Goal: Find specific page/section: Find specific page/section

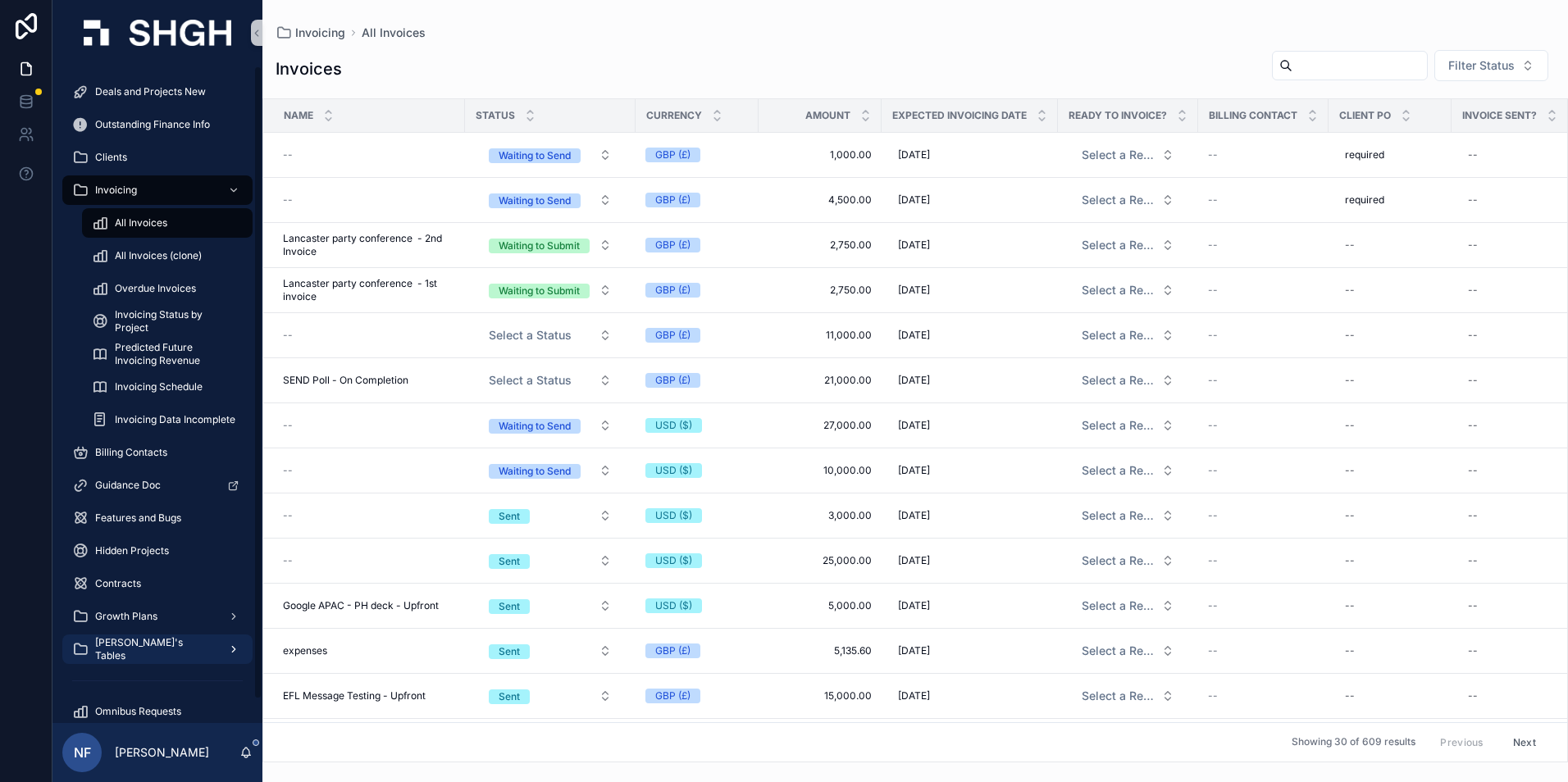
click at [146, 646] on span "[PERSON_NAME]'s Tables" at bounding box center [155, 650] width 120 height 26
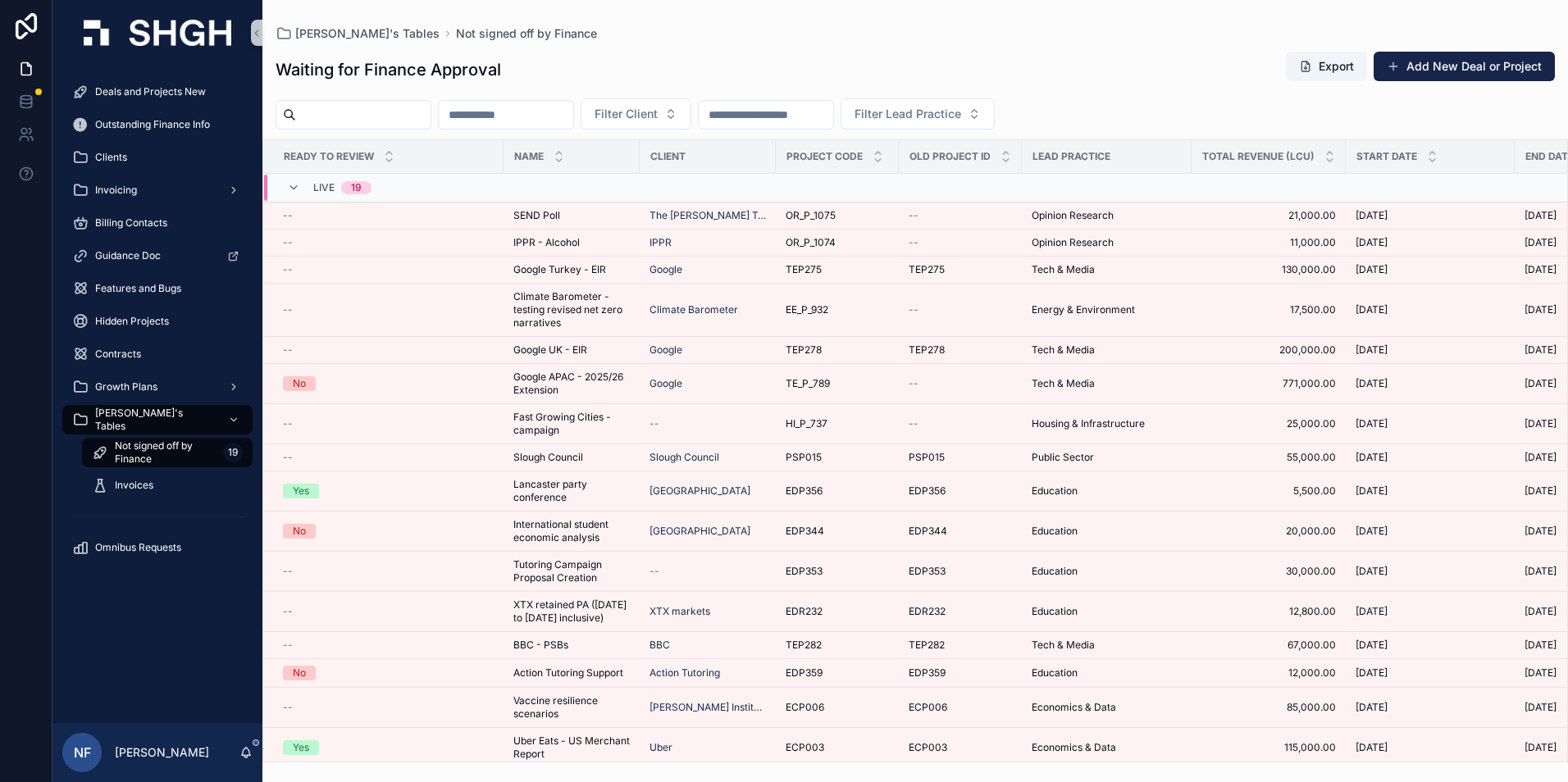
click at [312, 118] on input "scrollable content" at bounding box center [363, 115] width 134 height 23
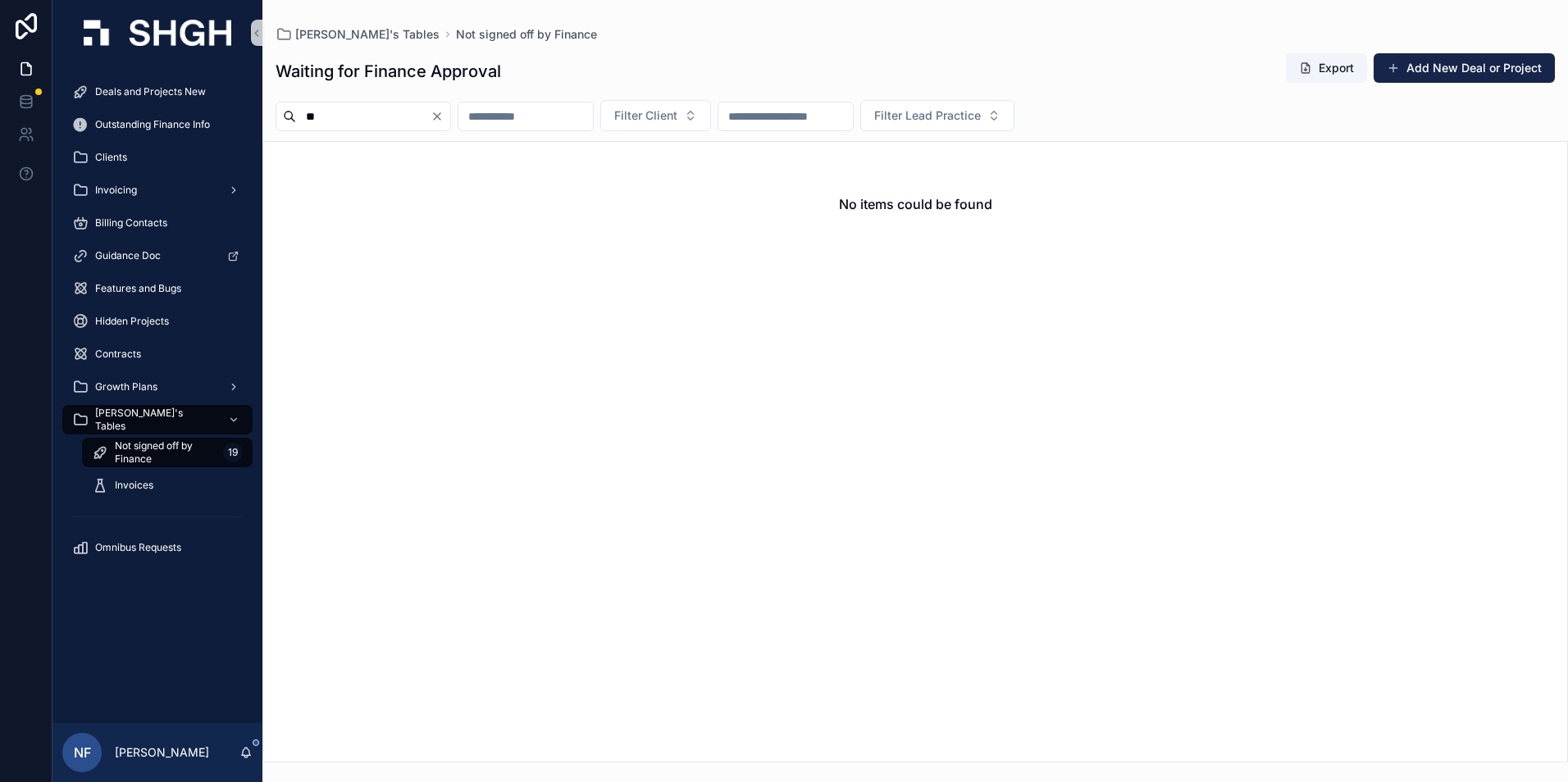
type input "*"
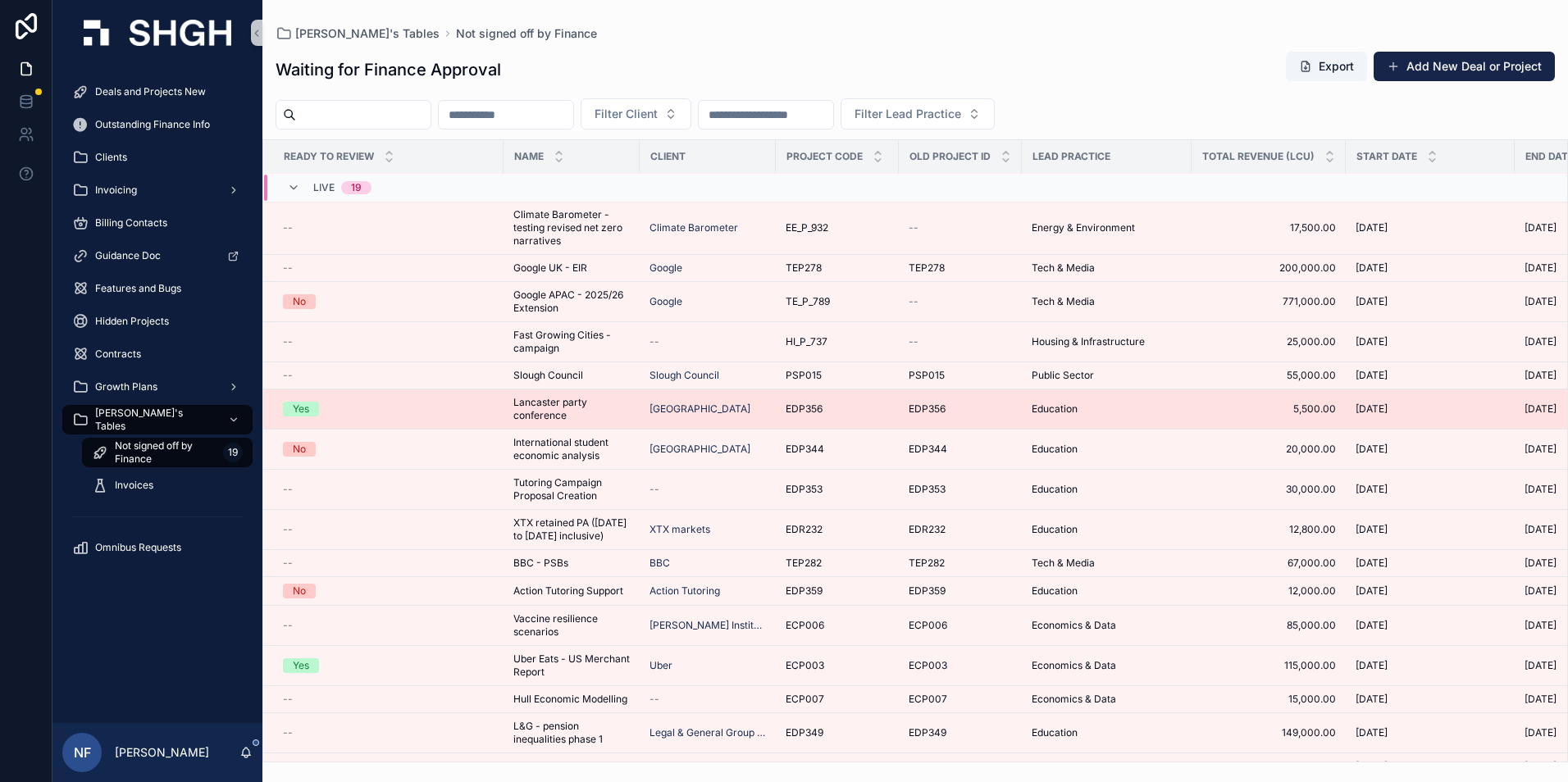
scroll to position [125, 0]
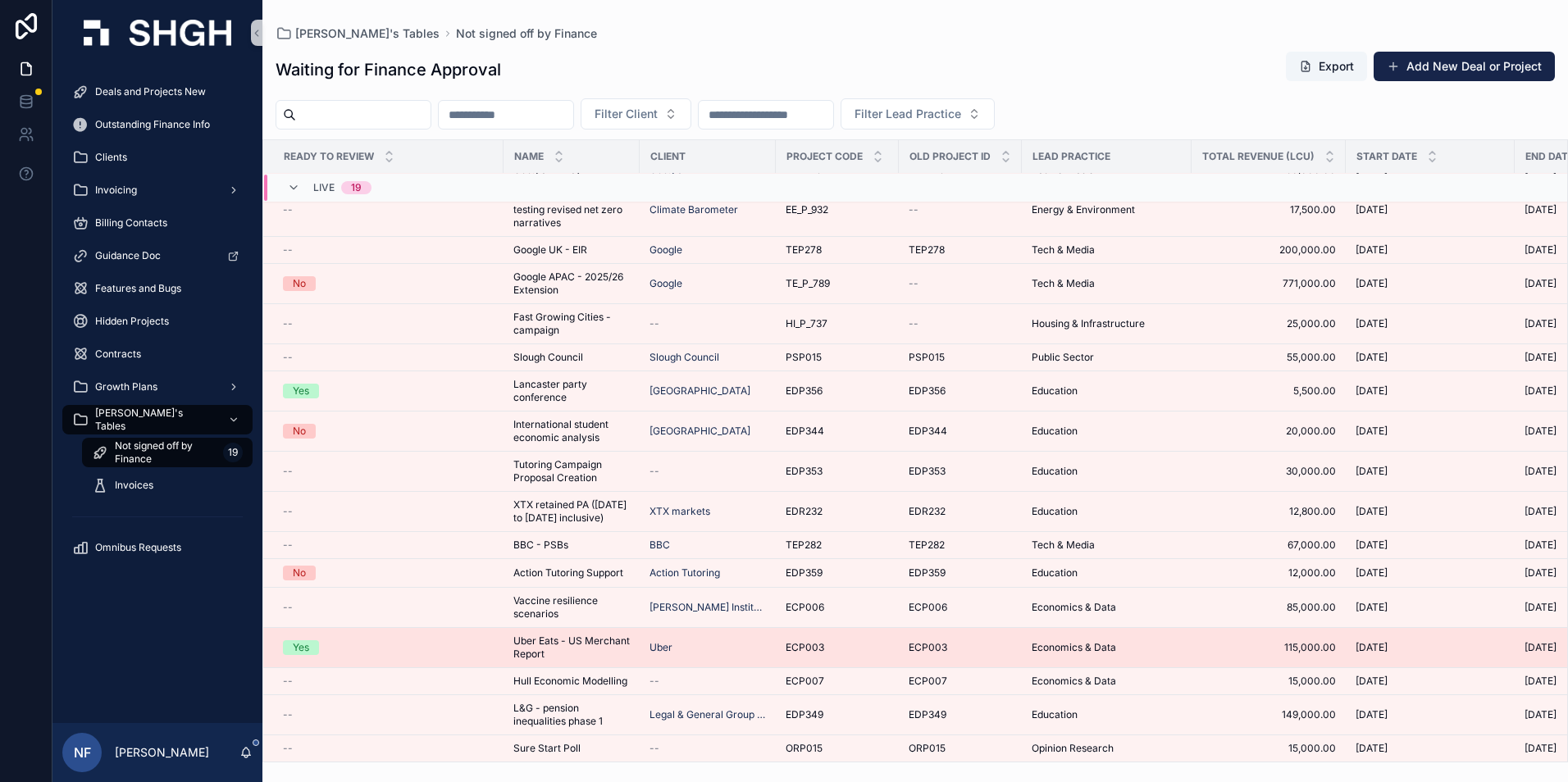
click at [551, 635] on span "Uber Eats - US Merchant Report" at bounding box center [571, 648] width 117 height 26
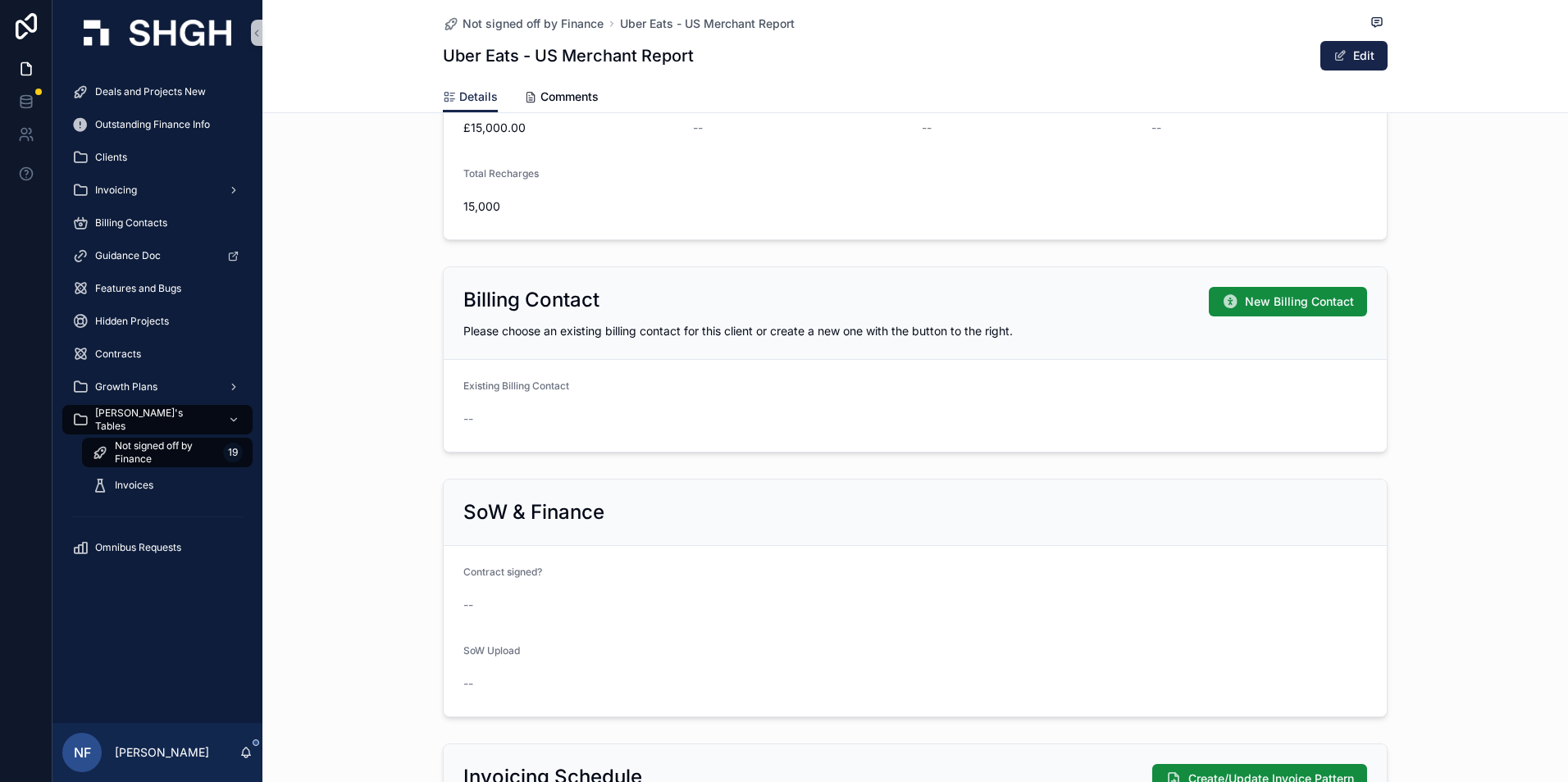
scroll to position [1394, 0]
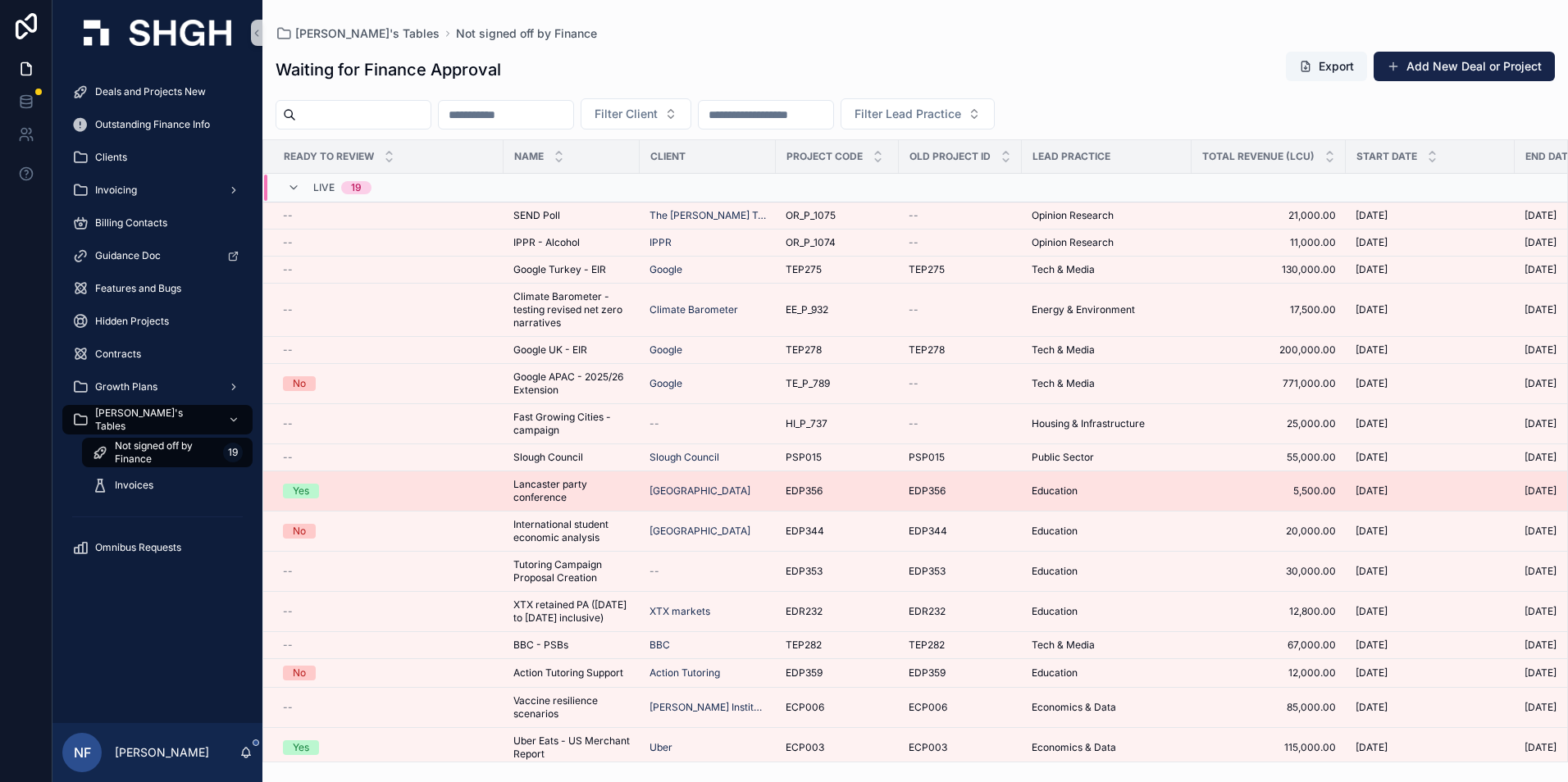
click at [553, 494] on span "Lancaster party conference" at bounding box center [571, 492] width 117 height 26
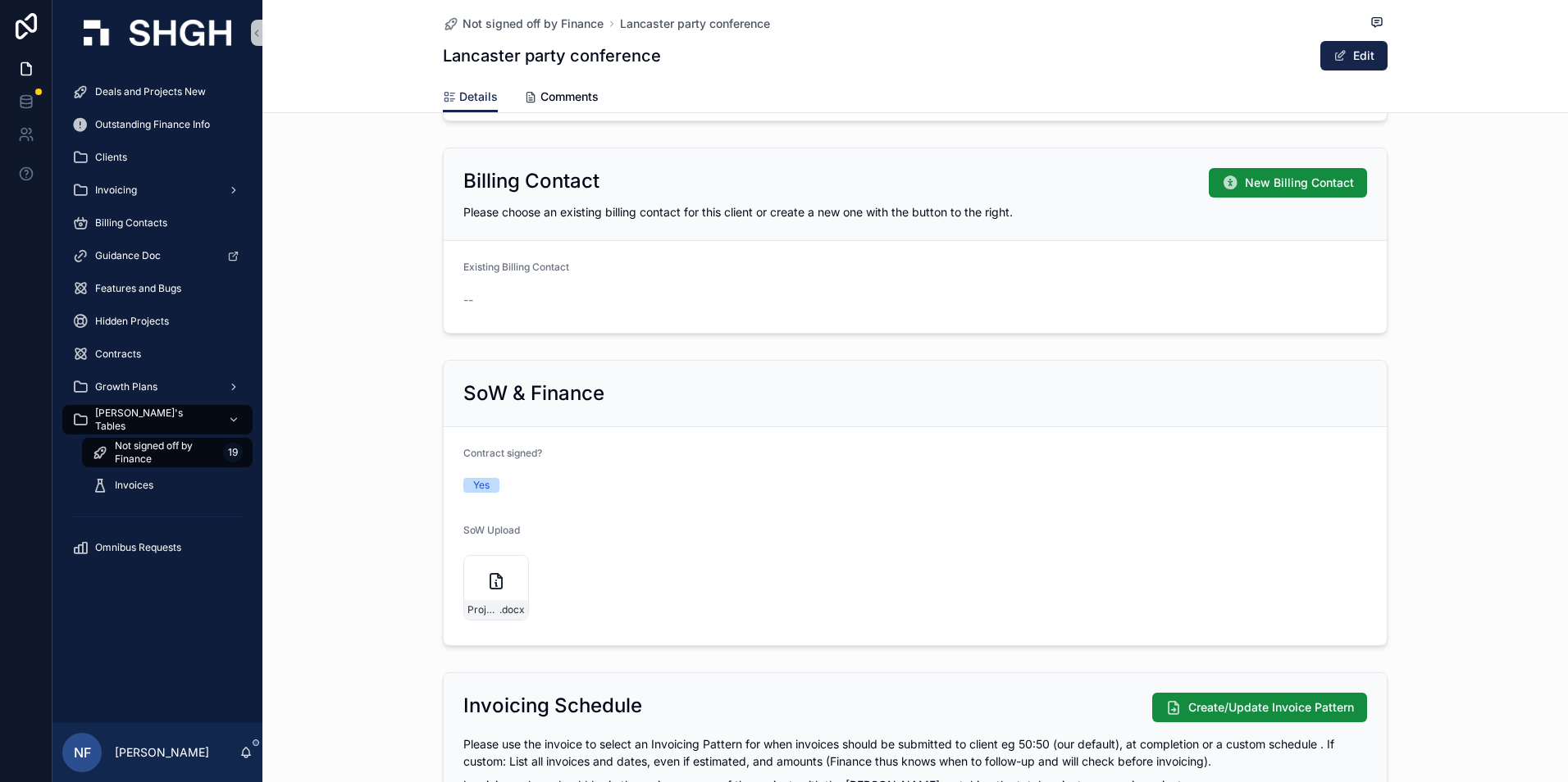
scroll to position [1312, 0]
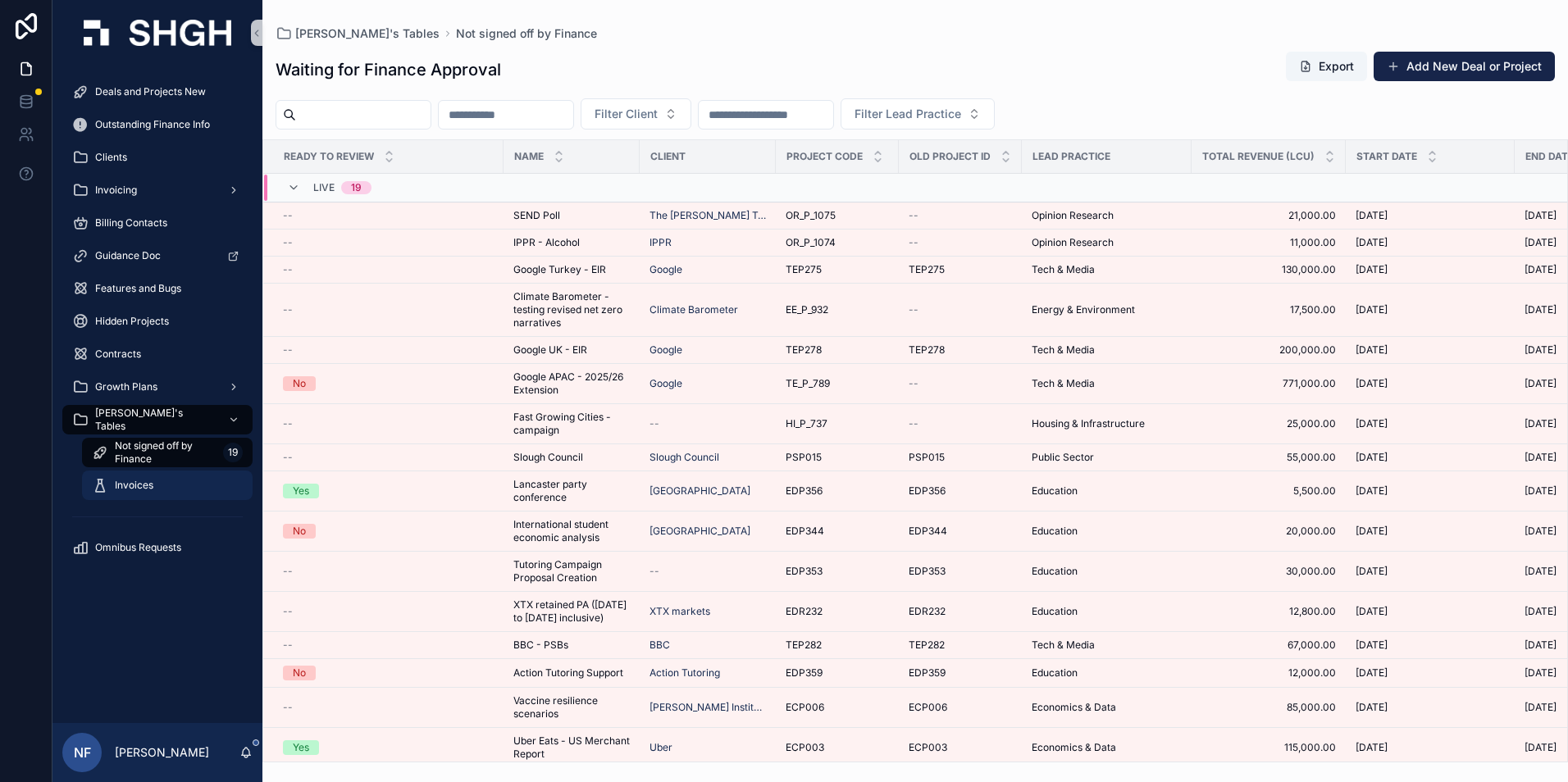
click at [150, 492] on div "Invoices" at bounding box center [167, 486] width 151 height 26
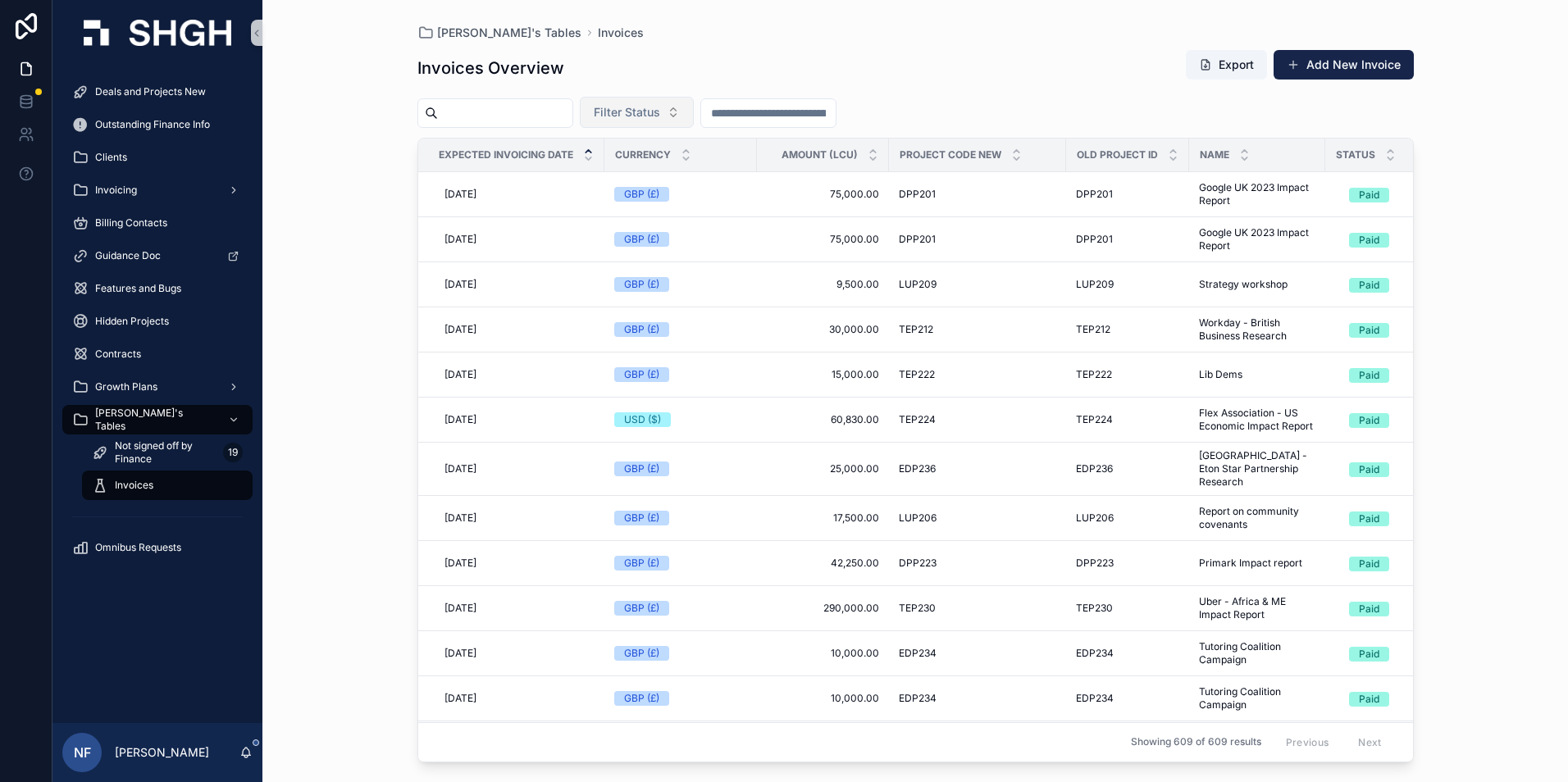
click at [637, 114] on span "Filter Status" at bounding box center [627, 113] width 66 height 17
click at [600, 205] on div "Sent" at bounding box center [678, 205] width 197 height 26
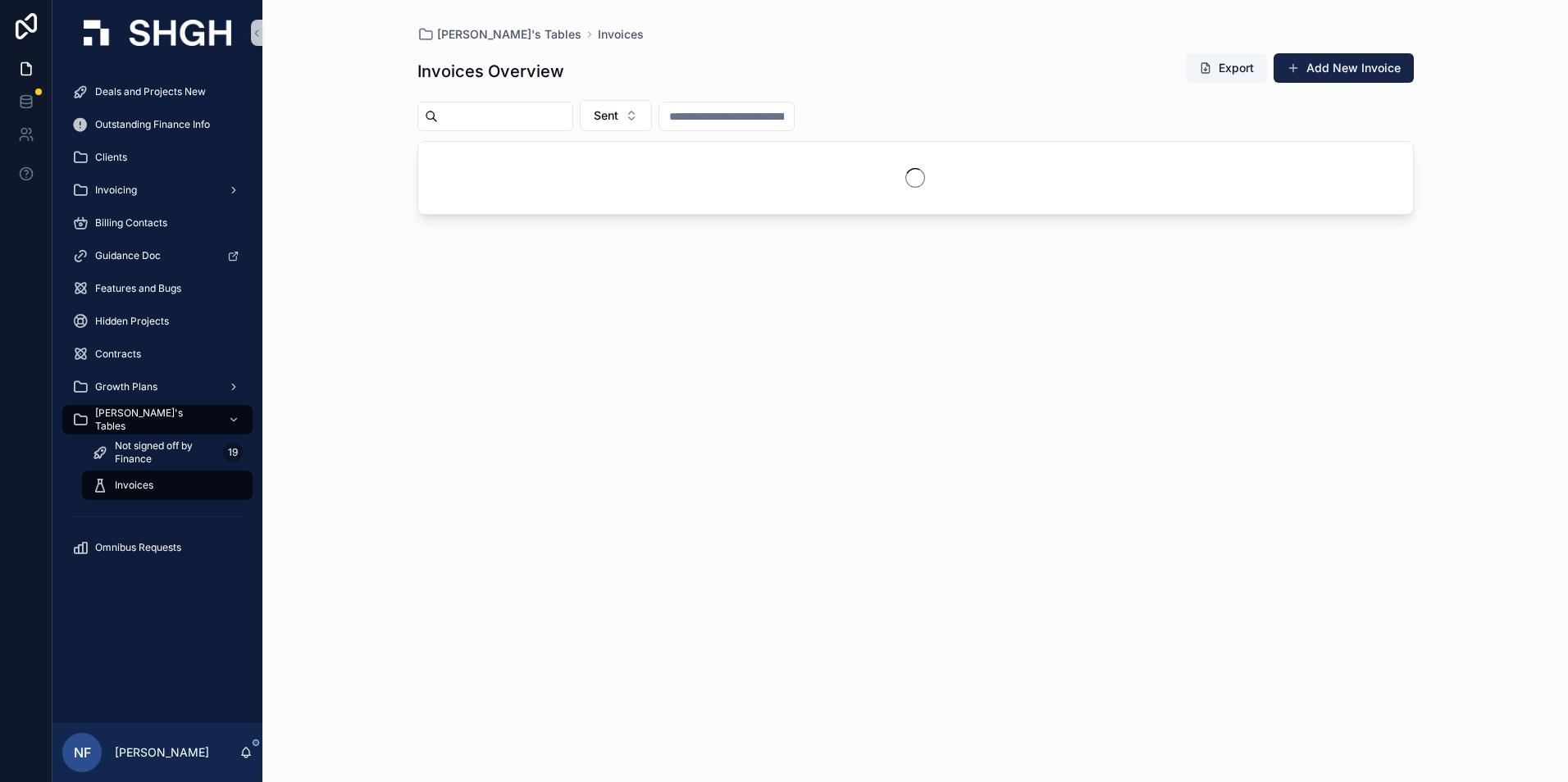
click at [493, 110] on input "scrollable content" at bounding box center [505, 117] width 134 height 23
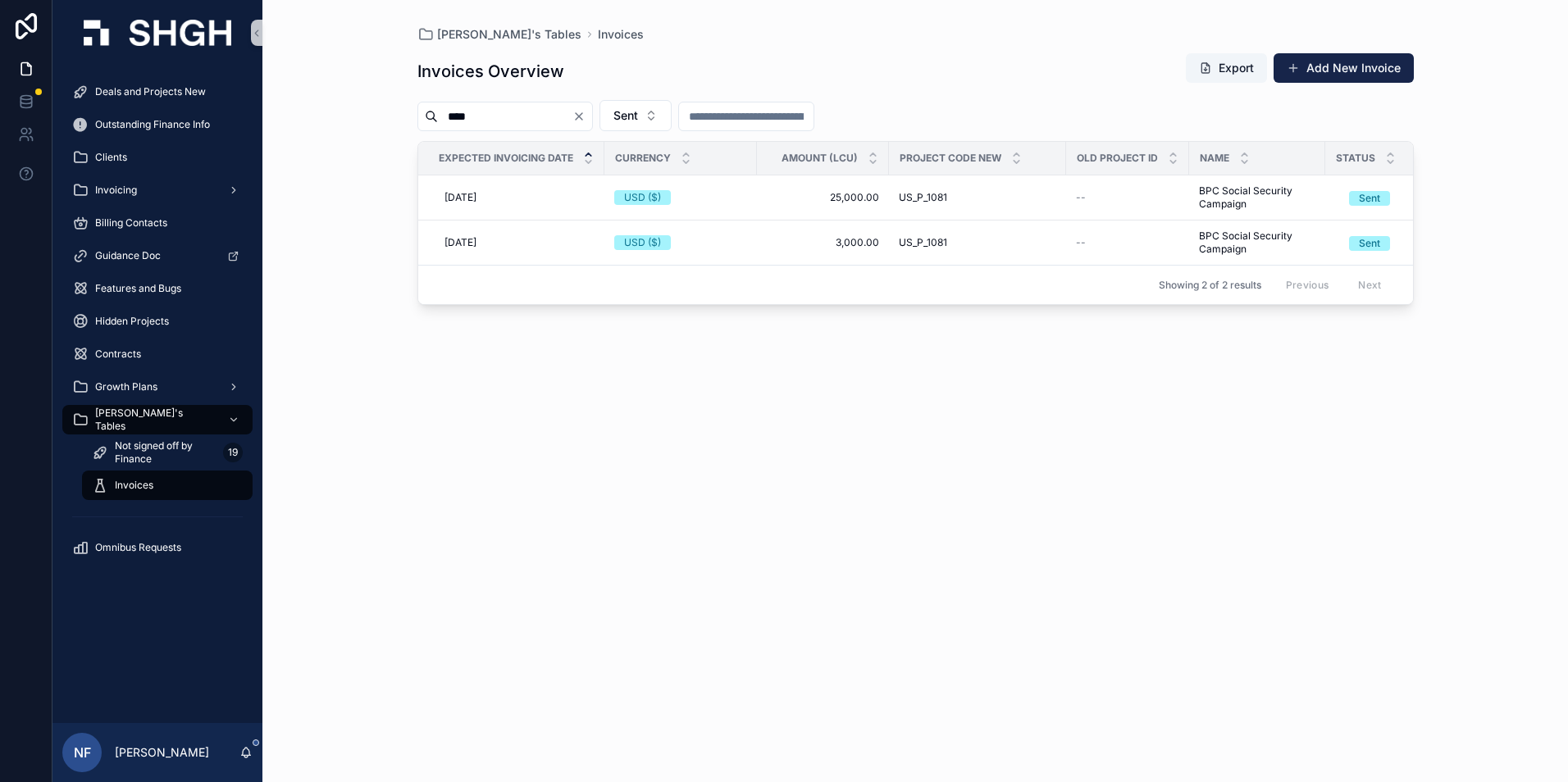
click at [514, 116] on input "****" at bounding box center [505, 117] width 134 height 23
type input "*"
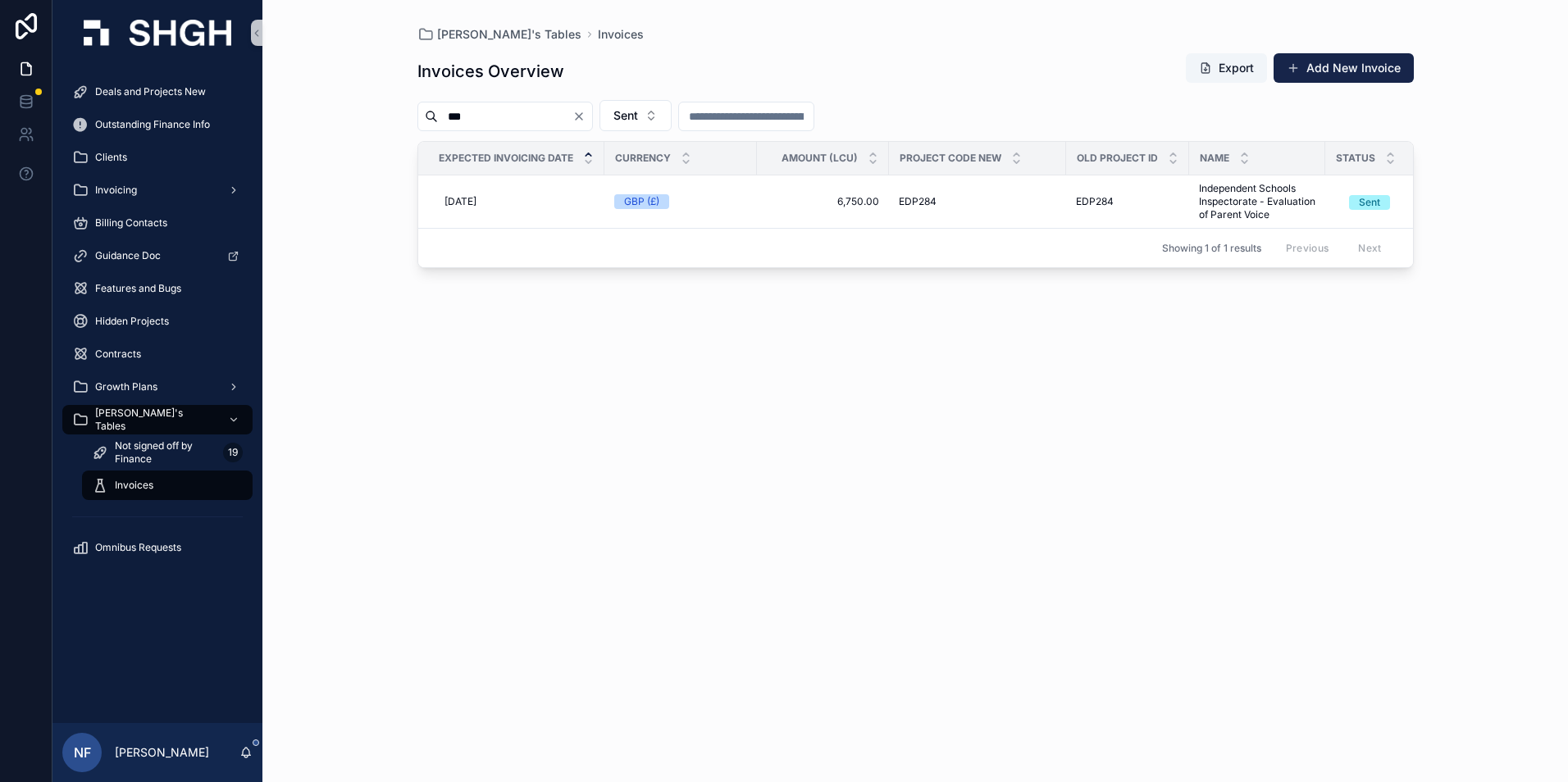
type input "***"
